Goal: Task Accomplishment & Management: Complete application form

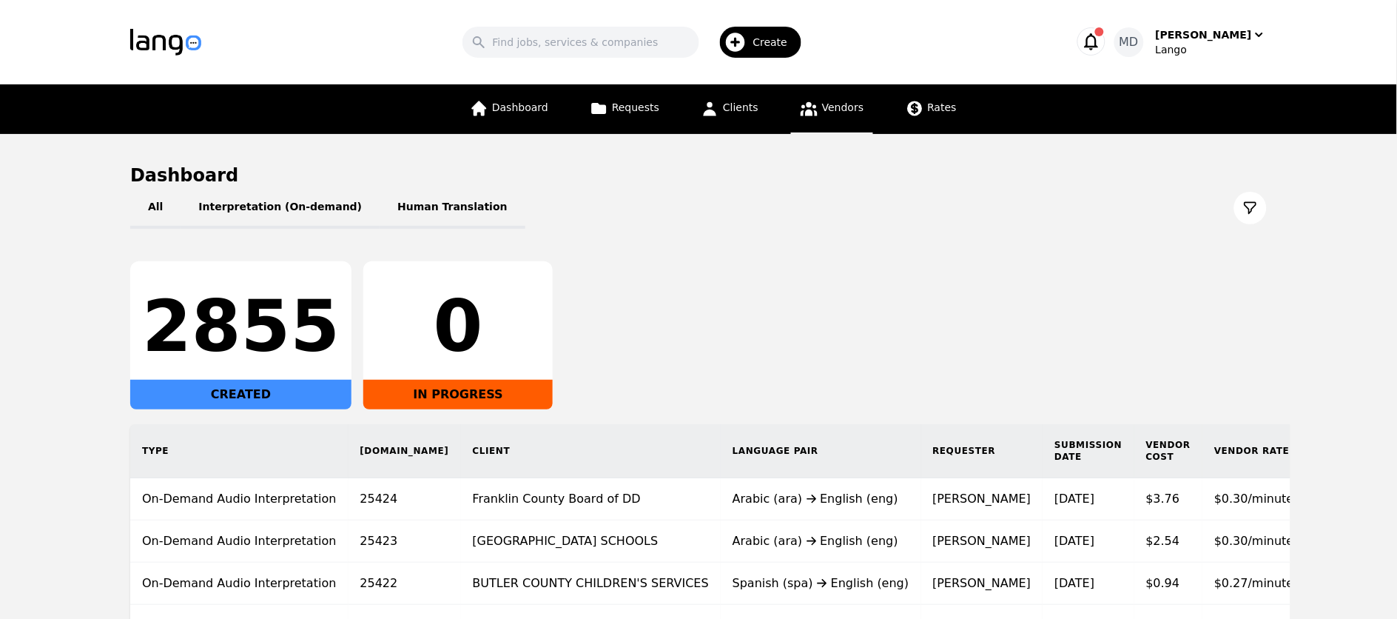
click at [804, 112] on icon at bounding box center [809, 109] width 17 height 14
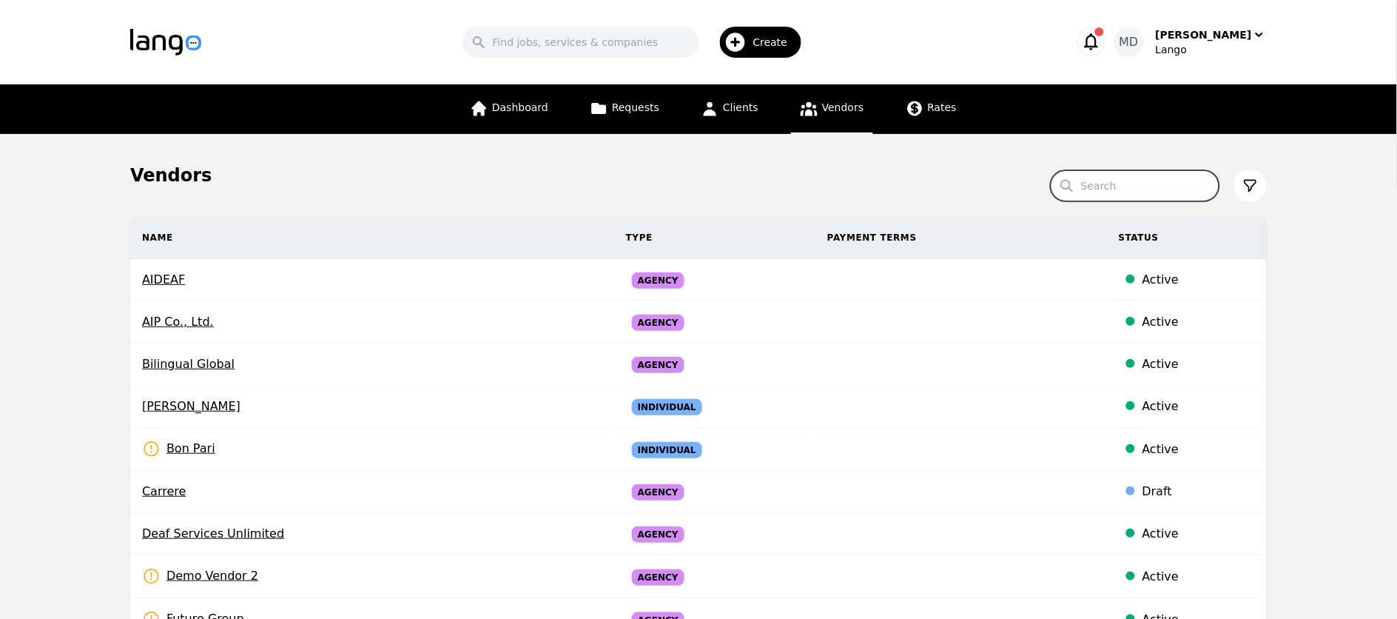
click at [1100, 178] on input "Search" at bounding box center [1135, 185] width 169 height 31
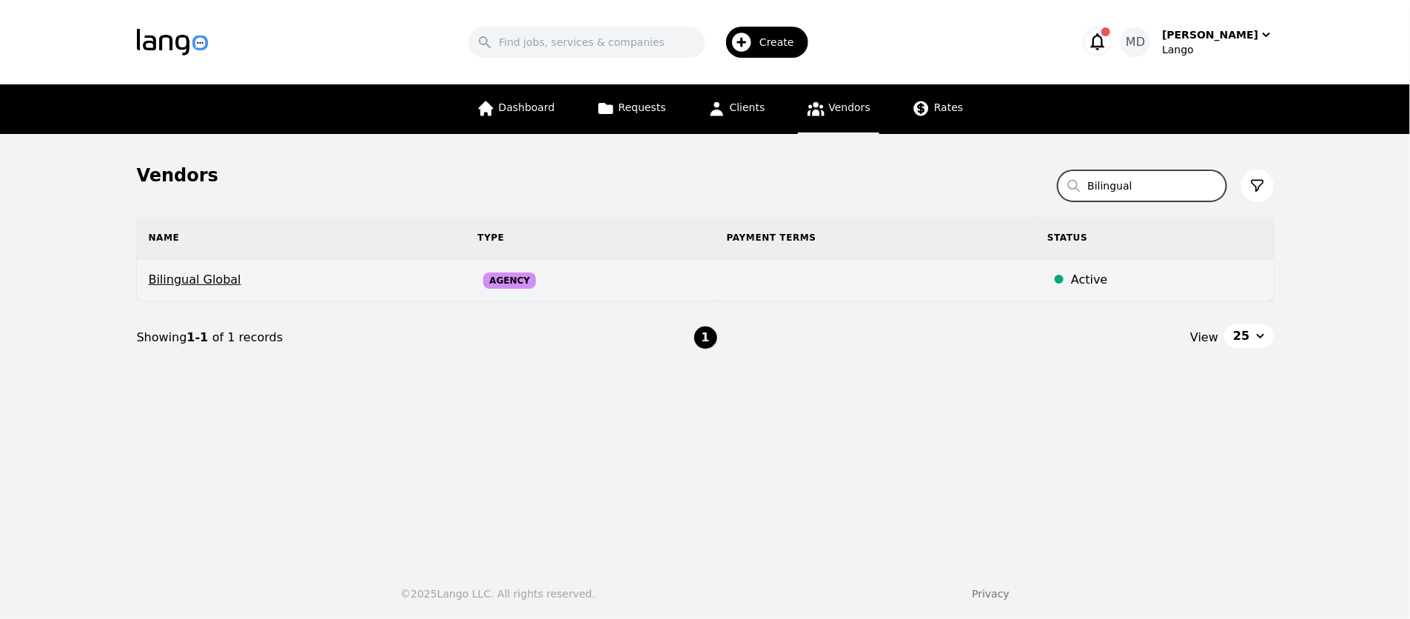
type input "Bilingual"
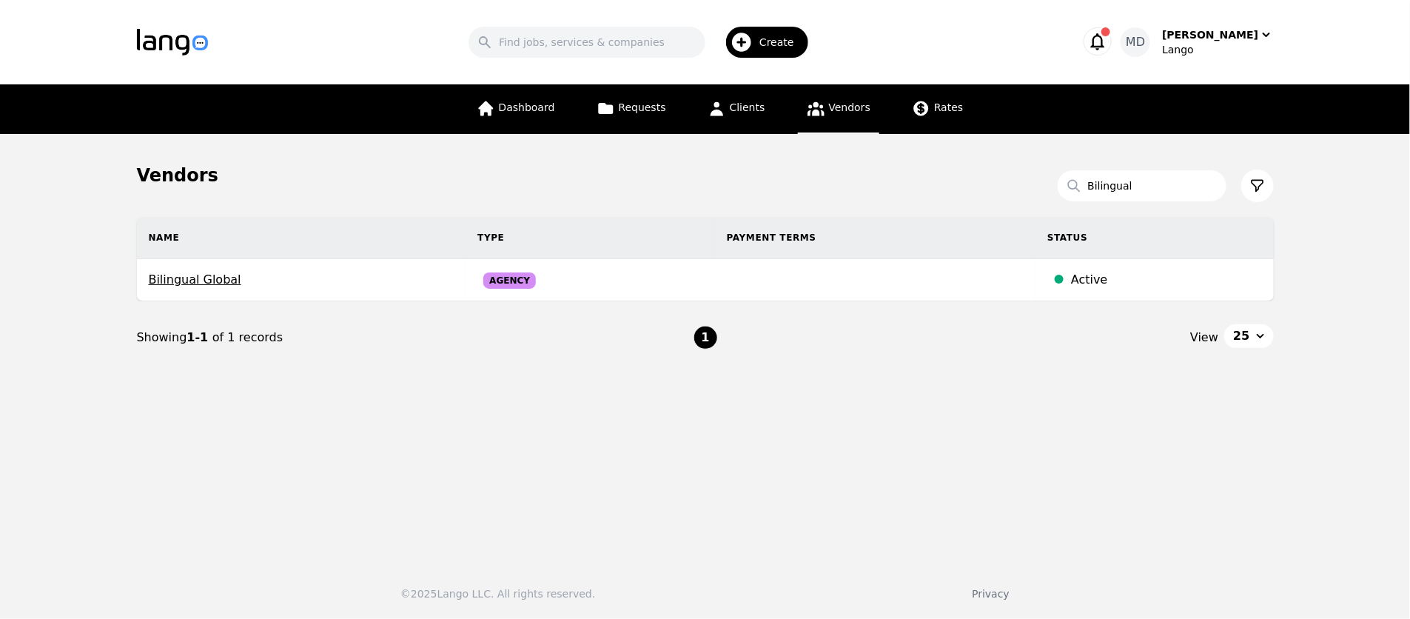
click at [185, 272] on span "Bilingual Global" at bounding box center [302, 280] width 306 height 18
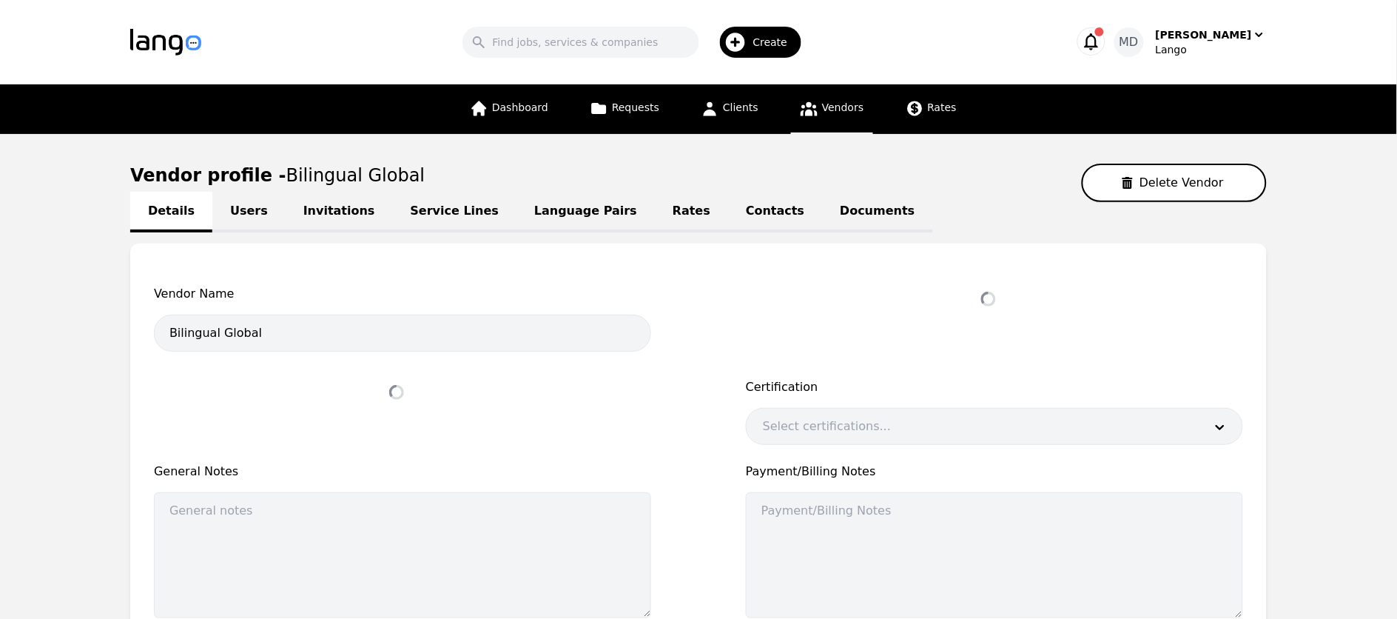
select select "active"
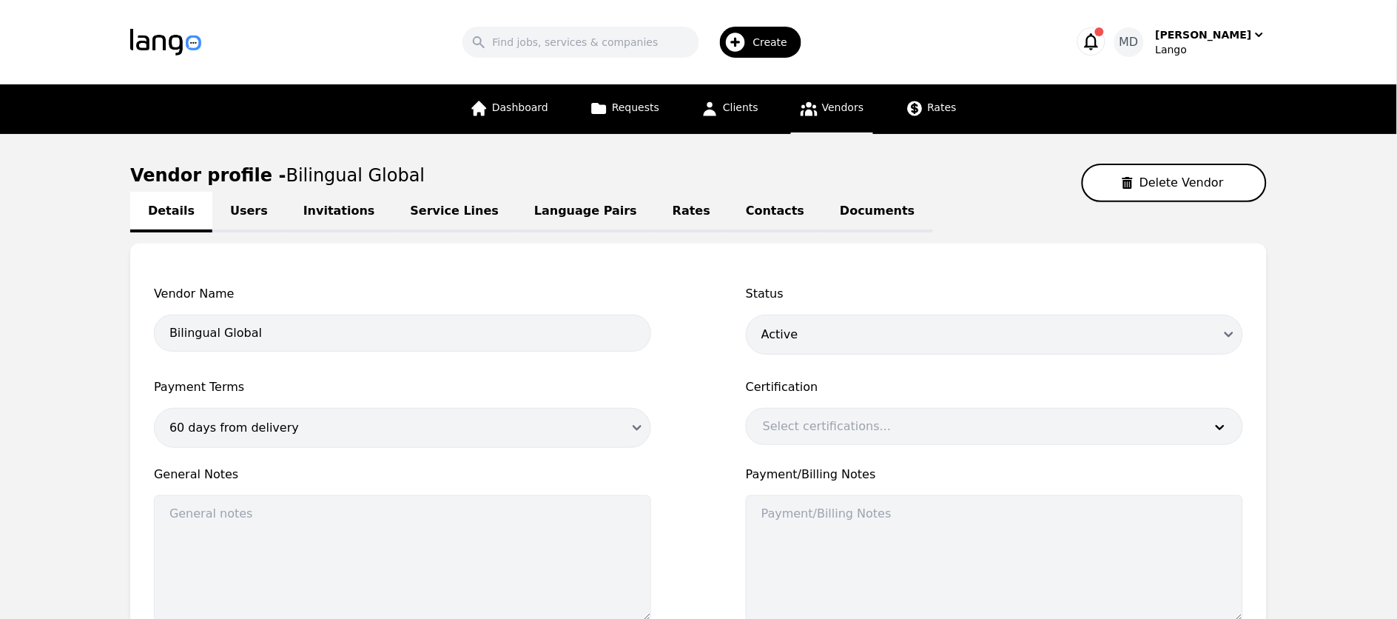
click at [246, 209] on link "Users" at bounding box center [248, 212] width 73 height 41
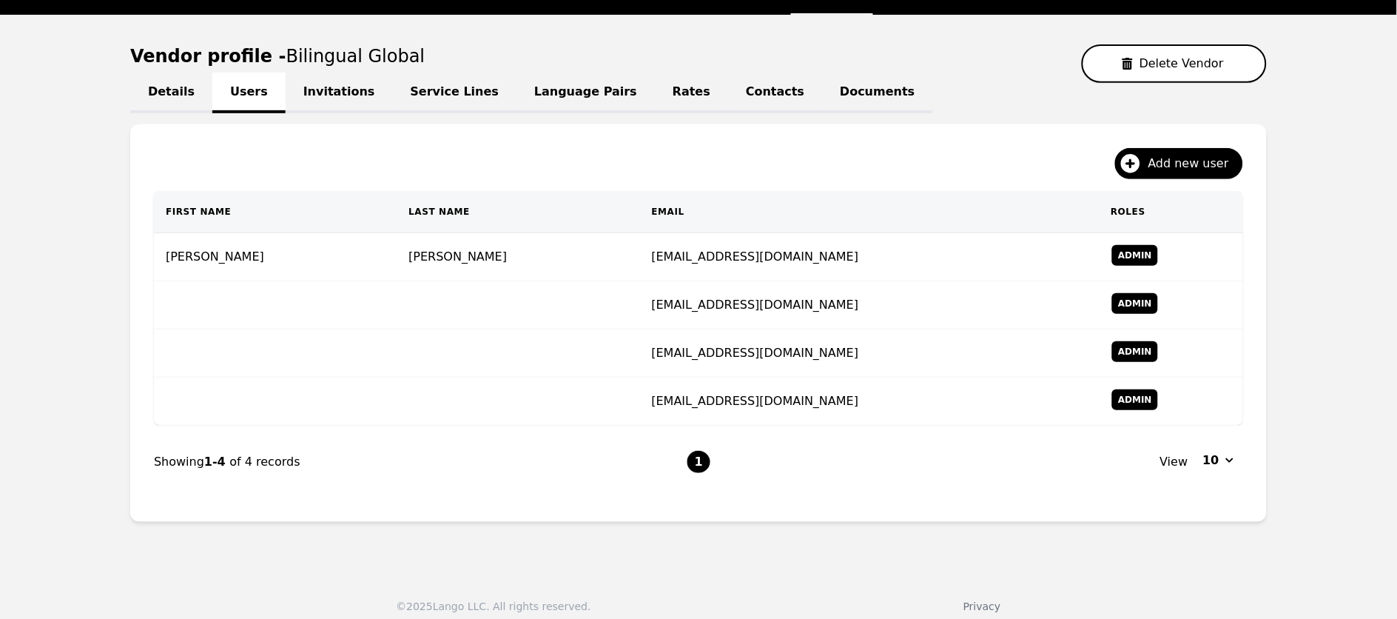
scroll to position [107, 0]
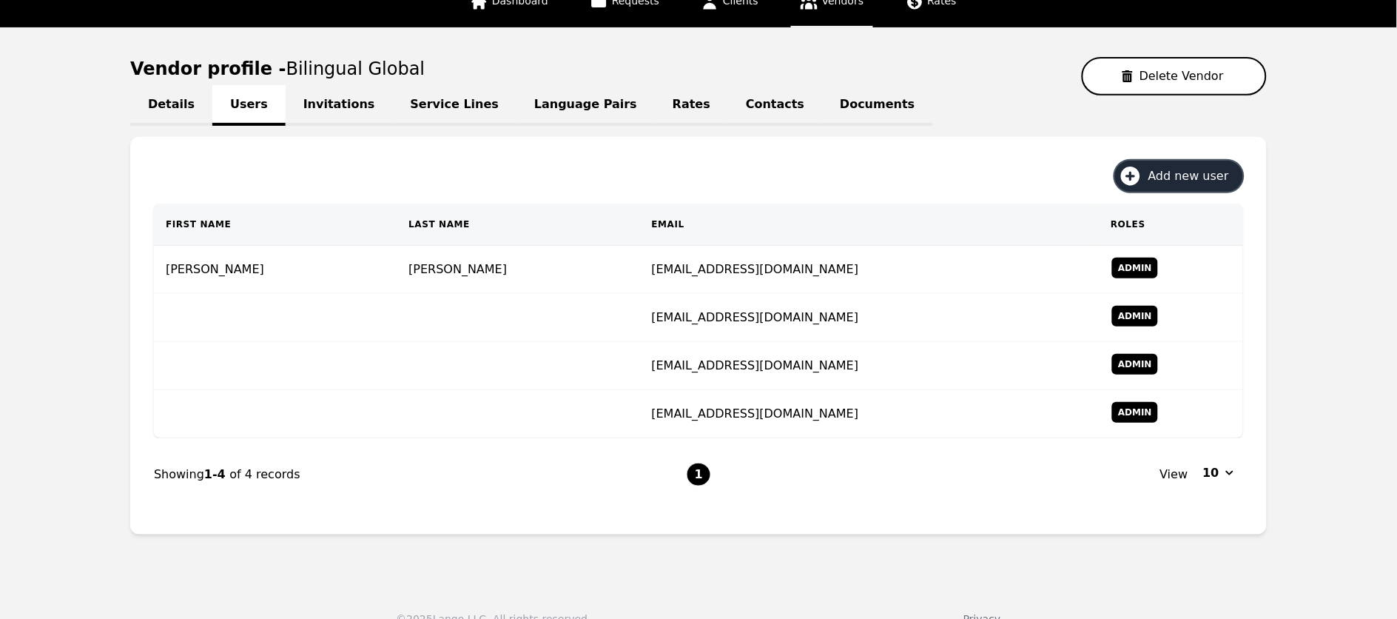
click at [1183, 175] on span "Add new user" at bounding box center [1194, 176] width 91 height 18
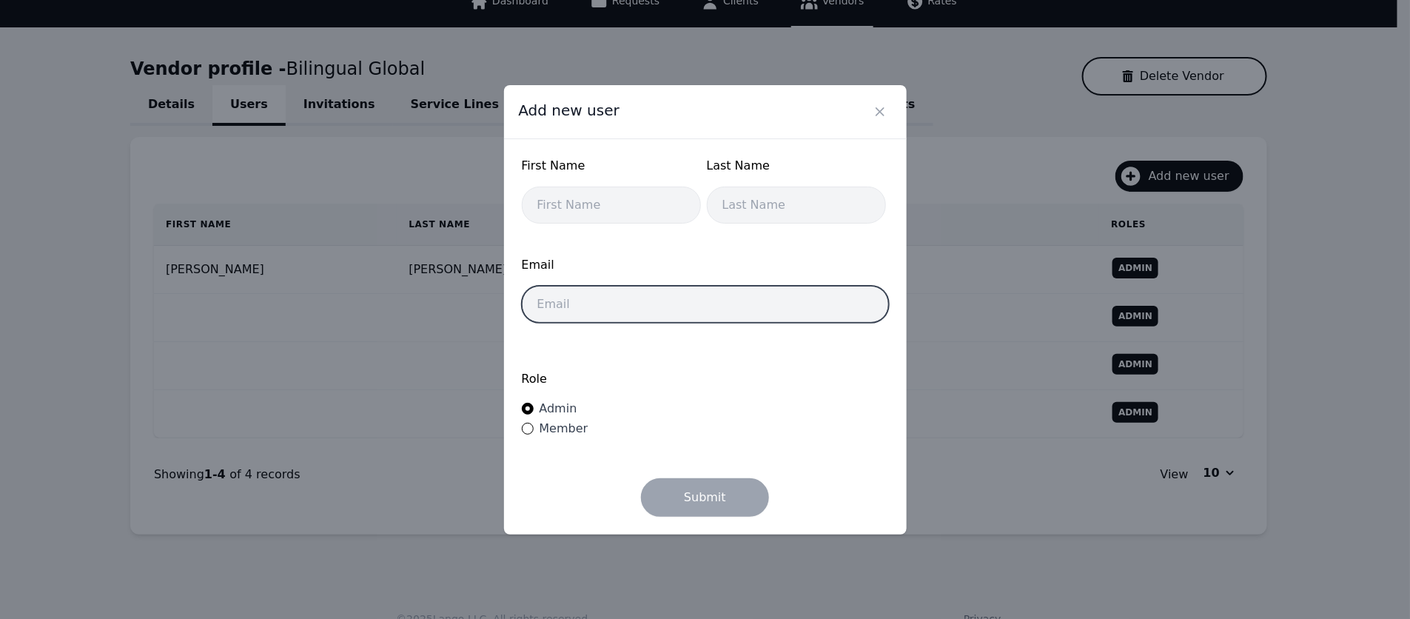
click at [572, 305] on input "email" at bounding box center [705, 304] width 367 height 37
paste input "[PERSON_NAME] [EMAIL_ADDRESS][DOMAIN_NAME]"
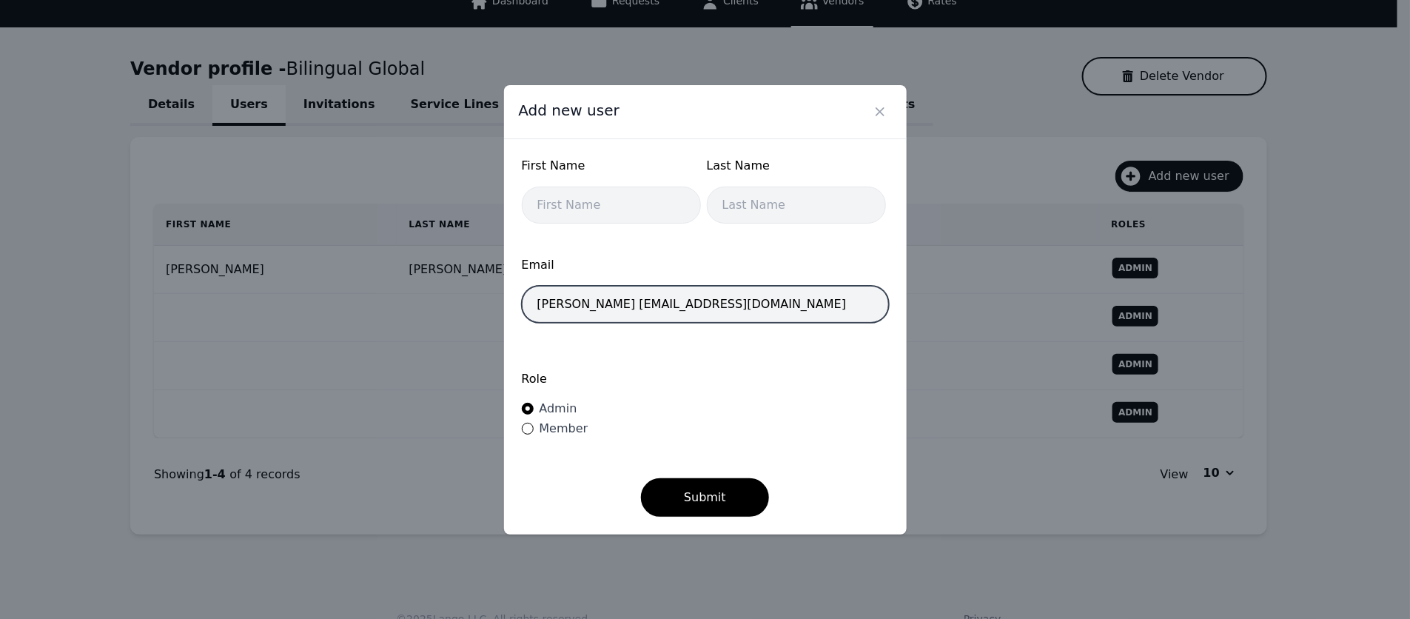
drag, startPoint x: 633, startPoint y: 306, endPoint x: 507, endPoint y: 310, distance: 125.9
click at [506, 309] on div "First Name Last Name Email [PERSON_NAME] [EMAIL_ADDRESS][DOMAIN_NAME] Role Admi…" at bounding box center [705, 336] width 403 height 395
type input "[EMAIL_ADDRESS][DOMAIN_NAME]"
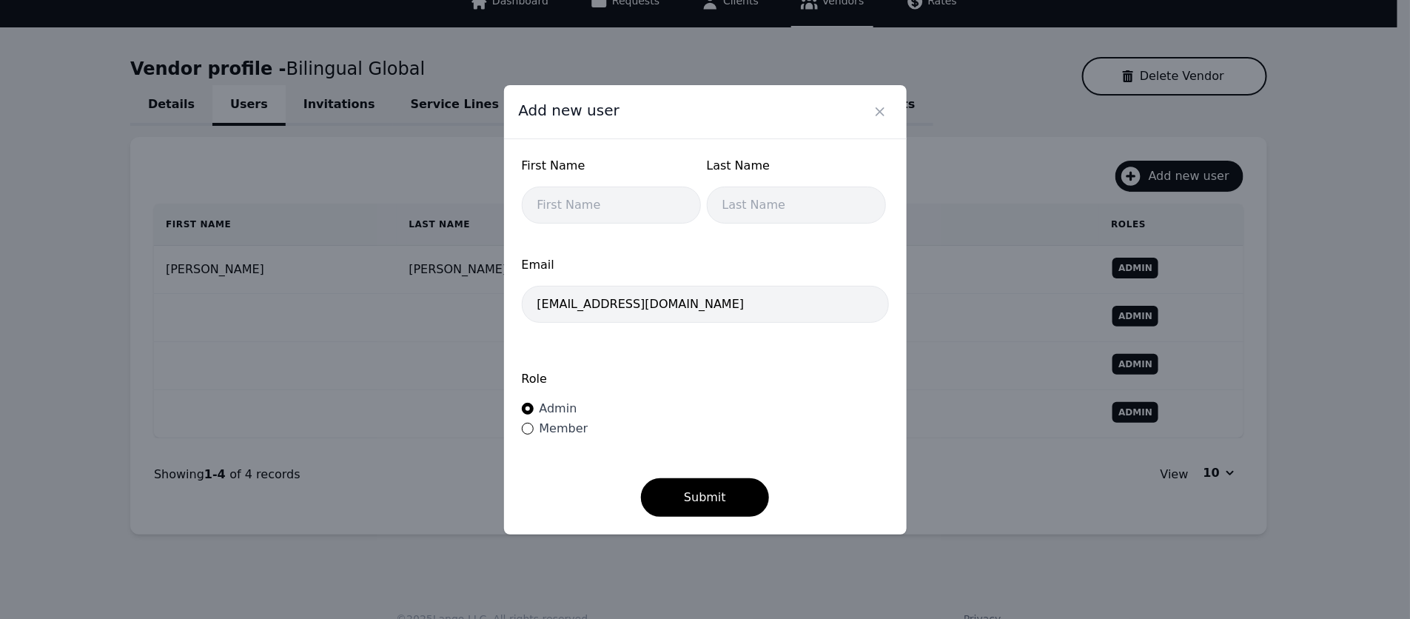
click at [616, 373] on label "Role" at bounding box center [705, 379] width 367 height 18
click at [713, 505] on button "Submit" at bounding box center [705, 497] width 128 height 38
click at [621, 198] on input "text" at bounding box center [611, 204] width 179 height 37
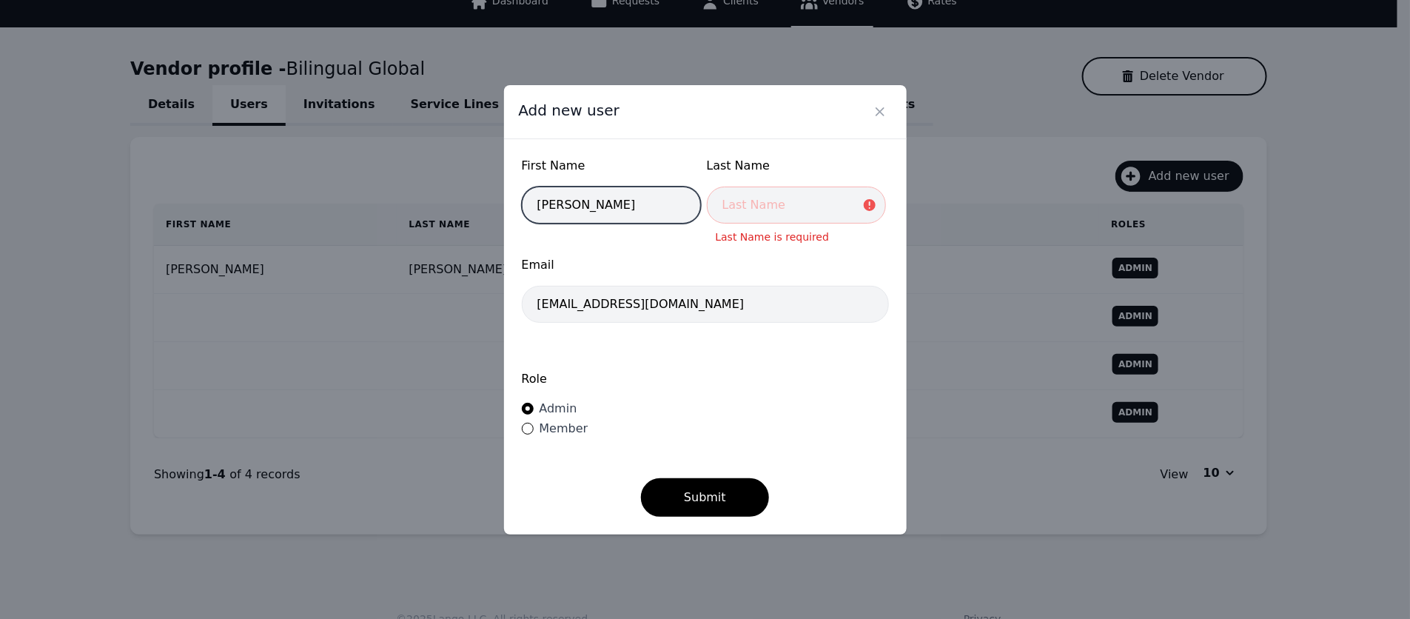
type input "[PERSON_NAME]"
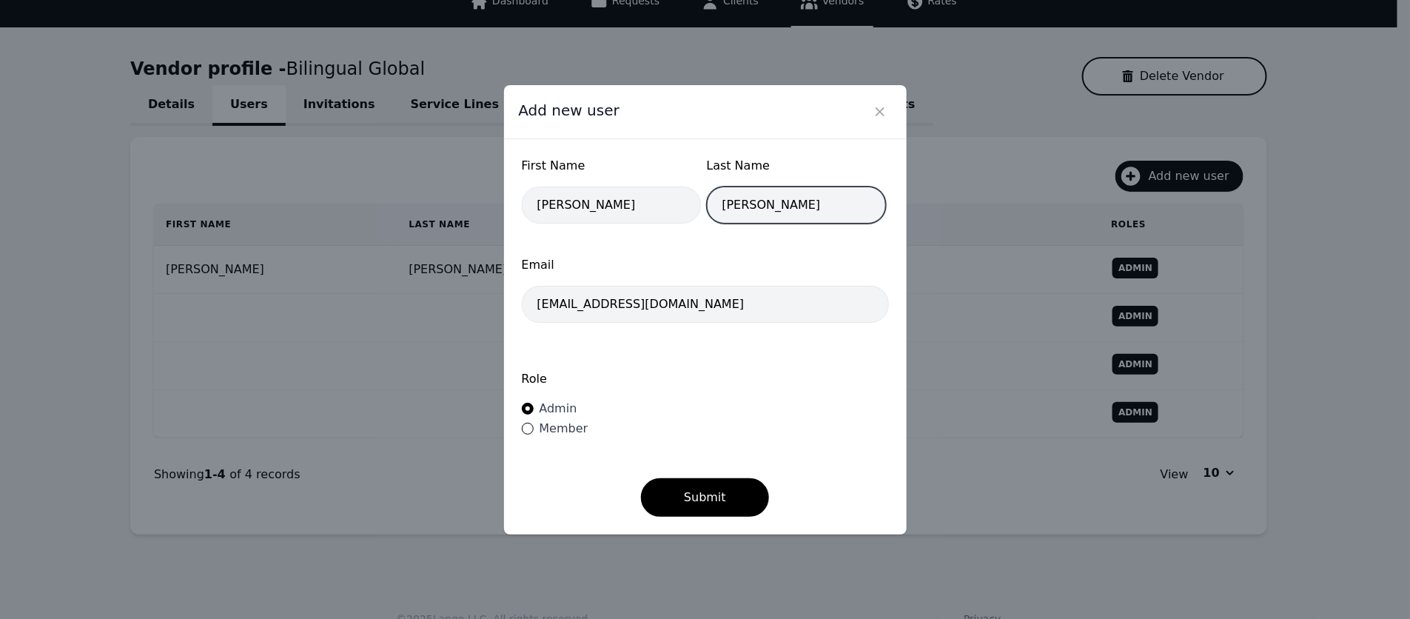
type input "[PERSON_NAME]"
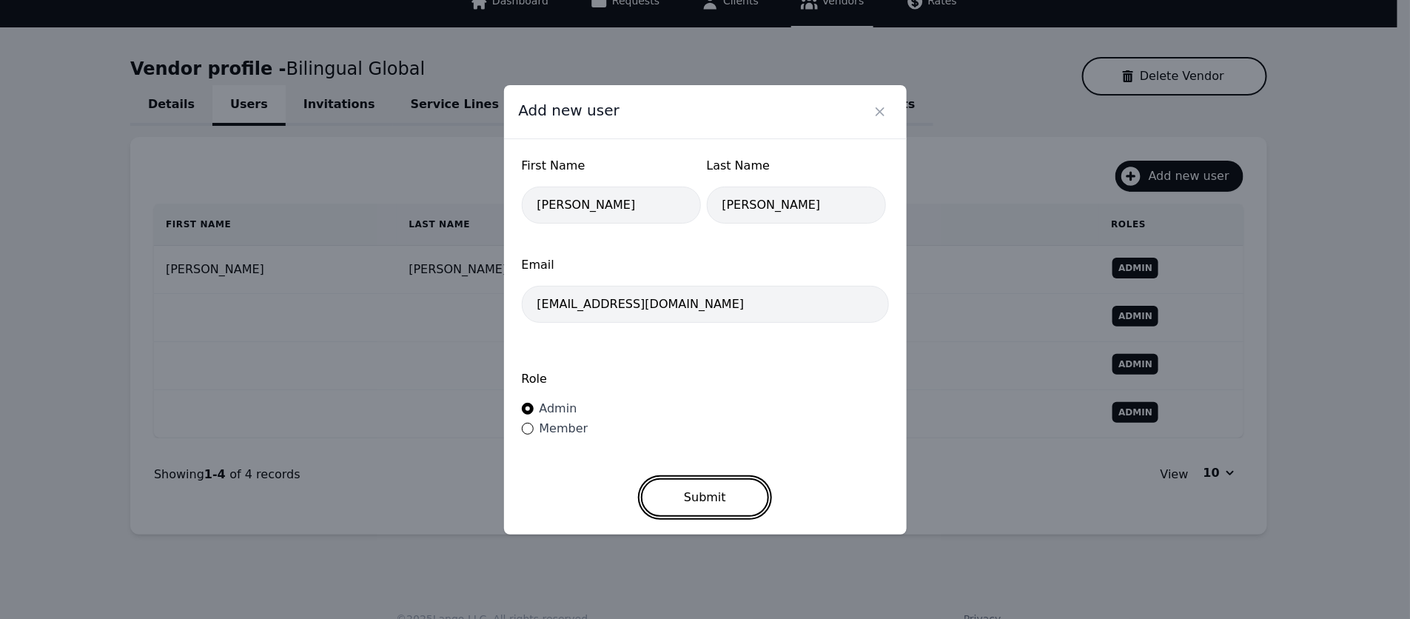
click at [699, 498] on button "Submit" at bounding box center [705, 497] width 128 height 38
